Goal: Information Seeking & Learning: Learn about a topic

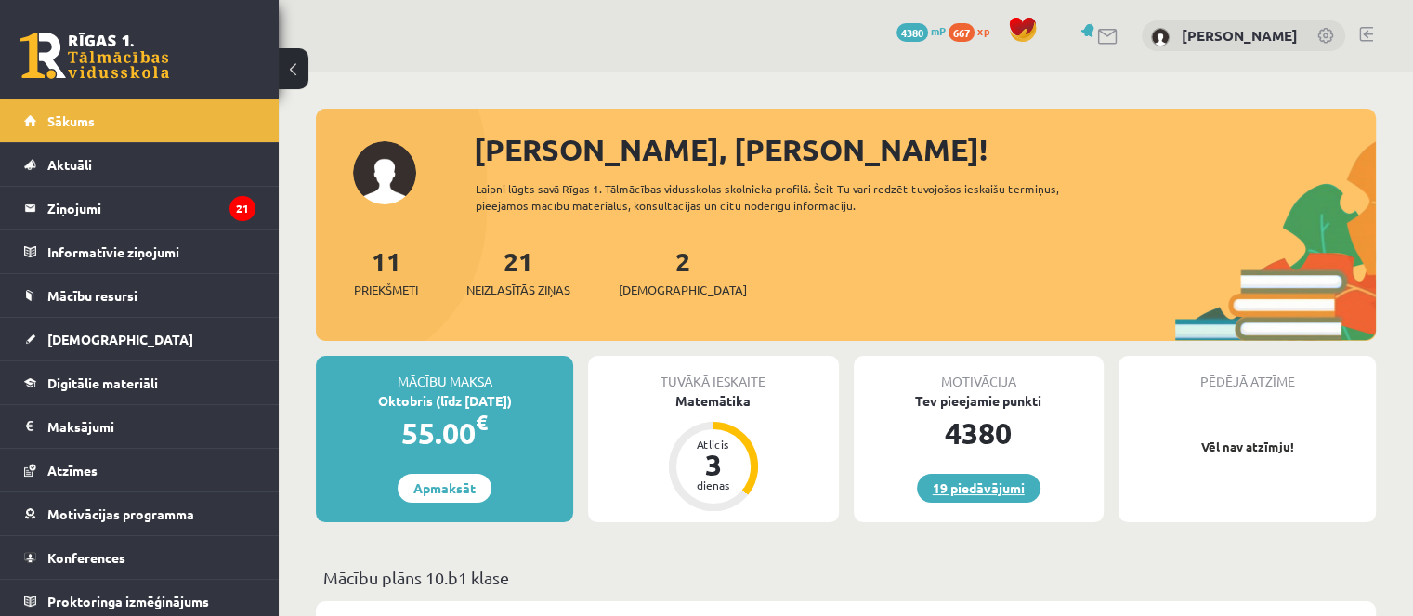
click at [1017, 497] on link "19 piedāvājumi" at bounding box center [979, 488] width 124 height 29
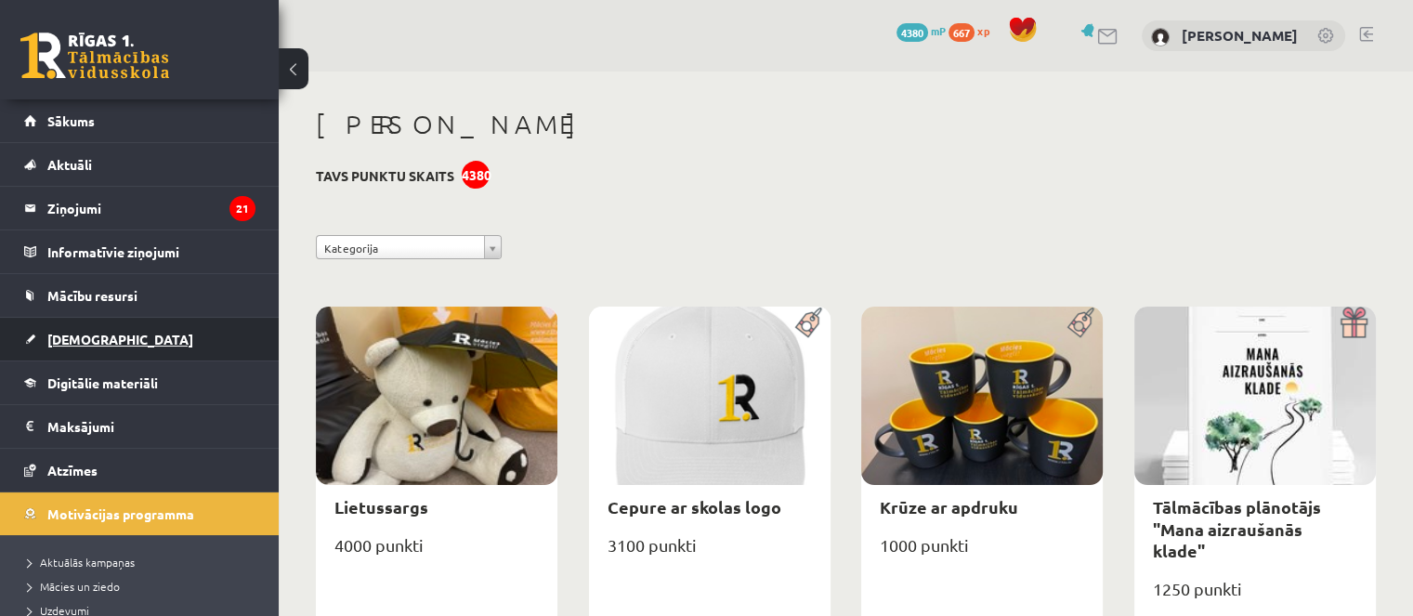
click at [115, 336] on link "[DEMOGRAPHIC_DATA]" at bounding box center [139, 339] width 231 height 43
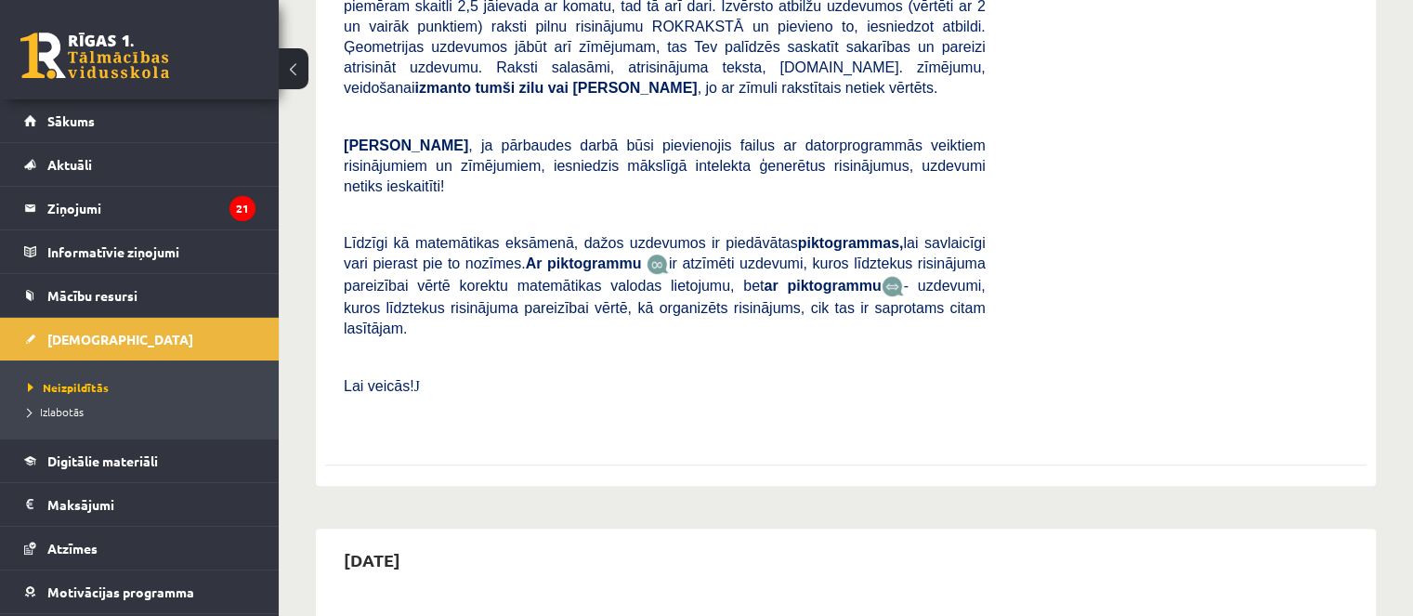
scroll to position [372, 0]
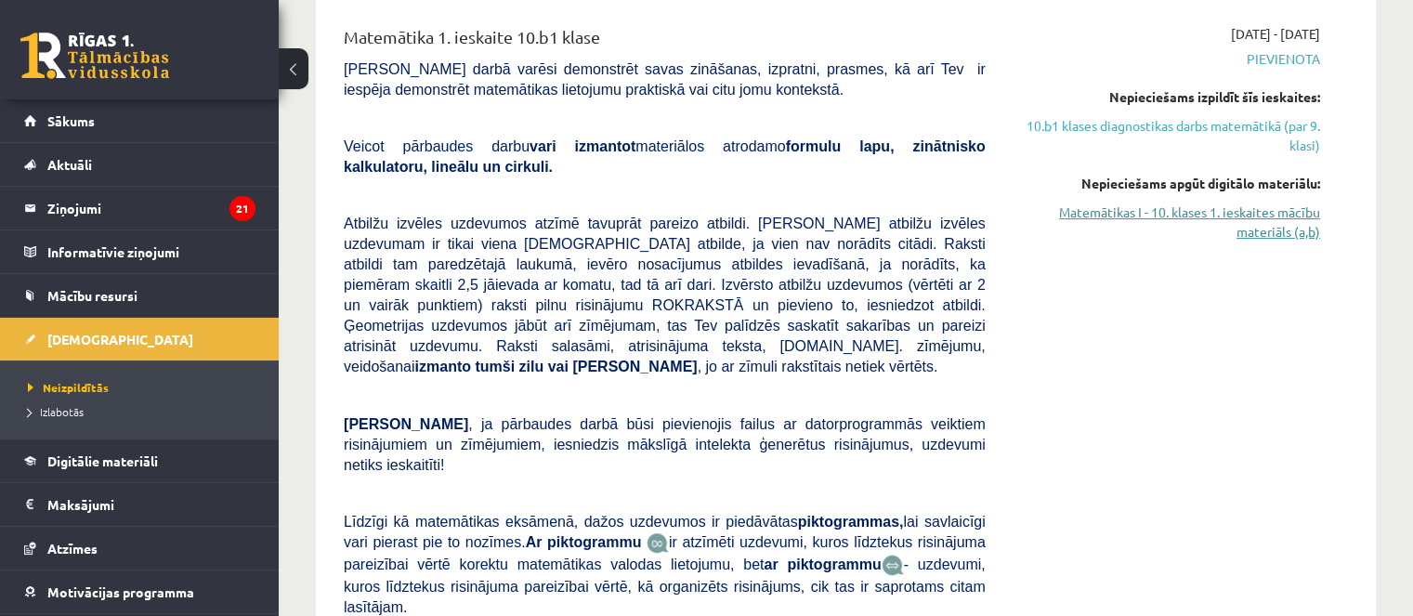
click at [1271, 230] on link "Matemātikas I - 10. klases 1. ieskaites mācību materiāls (a,b)" at bounding box center [1167, 222] width 307 height 39
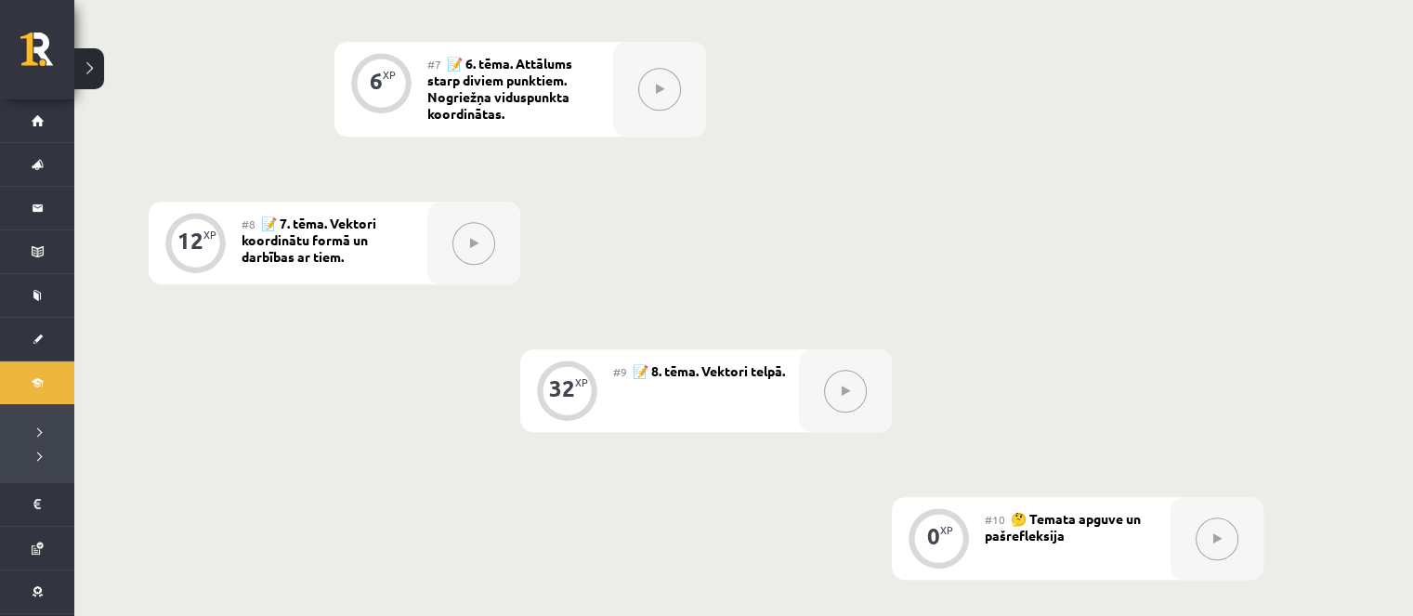
scroll to position [1635, 0]
